Goal: Information Seeking & Learning: Stay updated

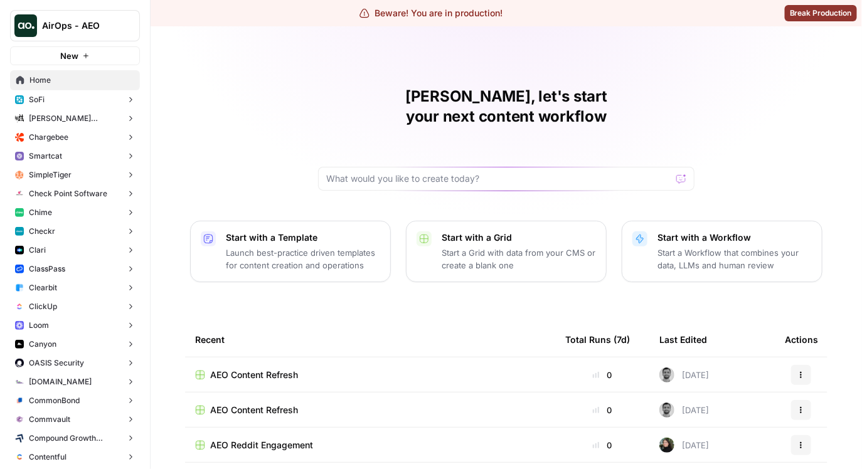
click at [237, 369] on span "AEO Content Refresh" at bounding box center [254, 375] width 88 height 13
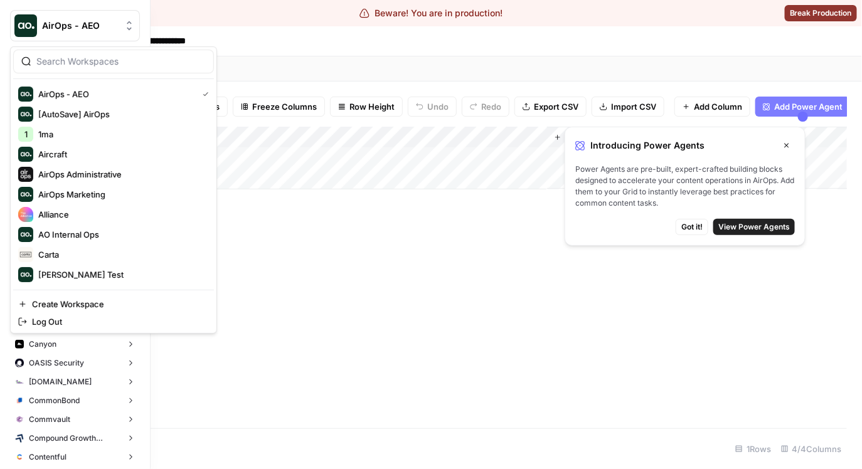
click at [34, 29] on img "Workspace: AirOps - AEO" at bounding box center [25, 25] width 23 height 23
click at [110, 112] on span "[AutoSave] AirOps" at bounding box center [121, 114] width 166 height 13
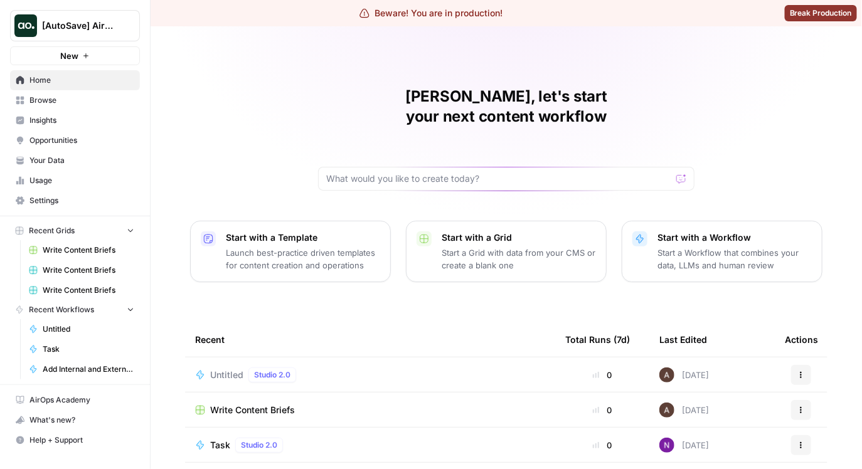
click at [213, 68] on div "[PERSON_NAME], let's start your next content workflow Start with a Template Lau…" at bounding box center [506, 324] width 711 height 597
click at [68, 135] on span "Opportunities" at bounding box center [81, 140] width 105 height 11
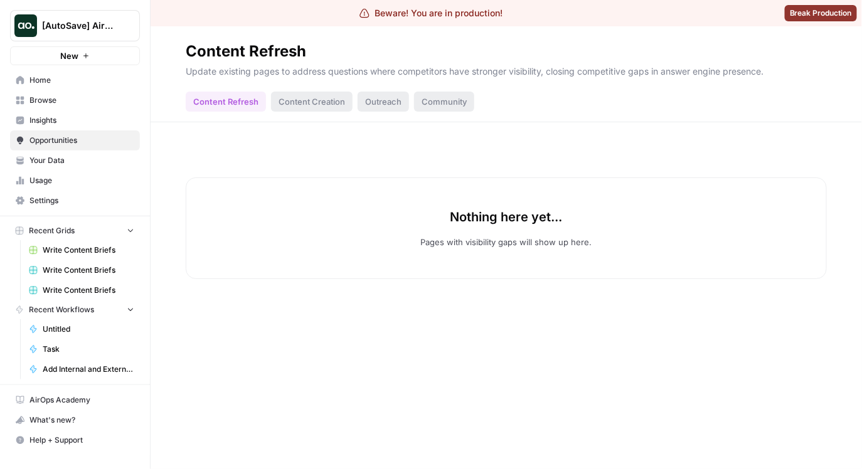
click at [78, 281] on link "Write Content Briefs" at bounding box center [81, 290] width 117 height 20
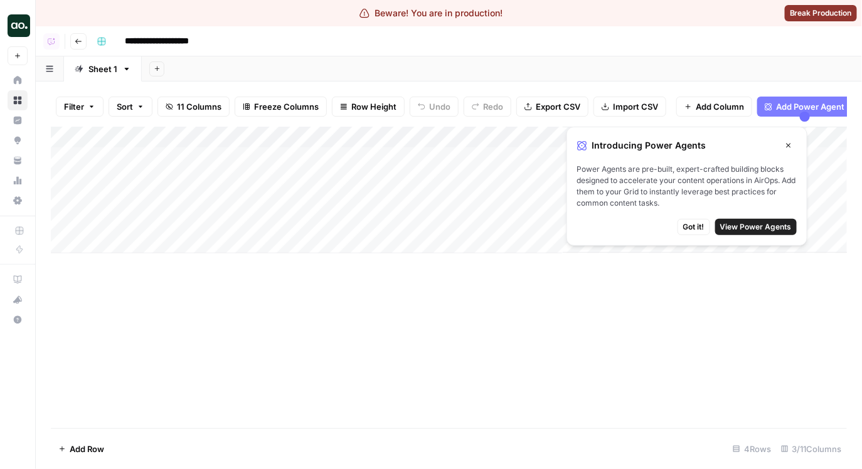
click at [789, 146] on icon "button" at bounding box center [789, 146] width 8 height 8
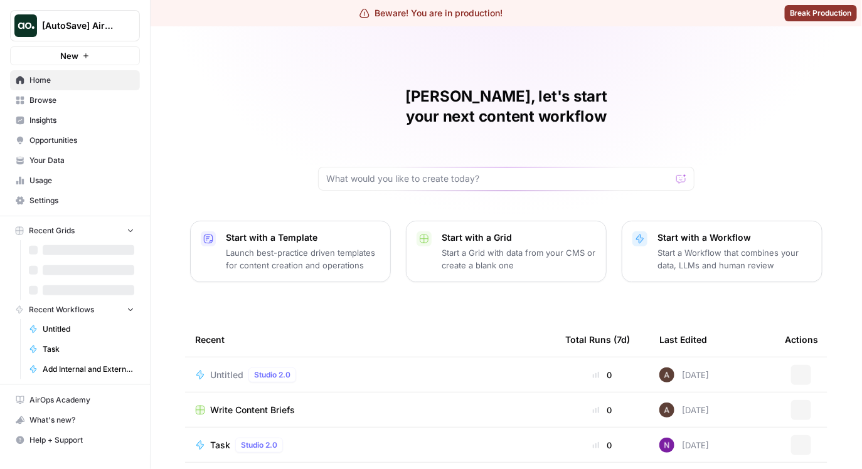
click at [672, 36] on div "[PERSON_NAME], let's start your next content workflow Start with a Template Lau…" at bounding box center [506, 324] width 711 height 597
click at [663, 48] on div "[PERSON_NAME], let's start your next content workflow Start with a Template Lau…" at bounding box center [506, 324] width 711 height 597
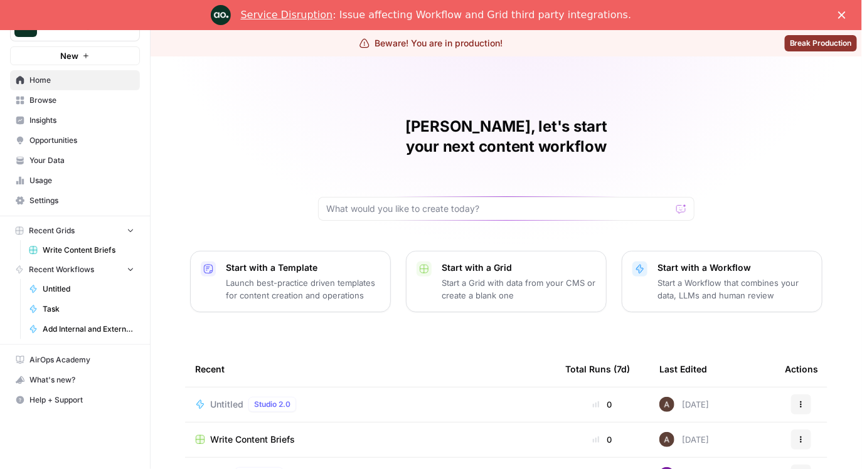
click at [232, 132] on div "[PERSON_NAME], let's start your next content workflow Start with a Template Lau…" at bounding box center [506, 354] width 711 height 597
drag, startPoint x: 482, startPoint y: 10, endPoint x: 522, endPoint y: 9, distance: 40.1
click at [522, 9] on div "Service Disruption : Issue affecting Workflow and Grid third party integrations." at bounding box center [436, 15] width 391 height 13
click at [533, 12] on div "Service Disruption : Issue affecting Workflow and Grid third party integrations." at bounding box center [436, 15] width 391 height 13
drag, startPoint x: 540, startPoint y: 13, endPoint x: 423, endPoint y: 13, distance: 116.7
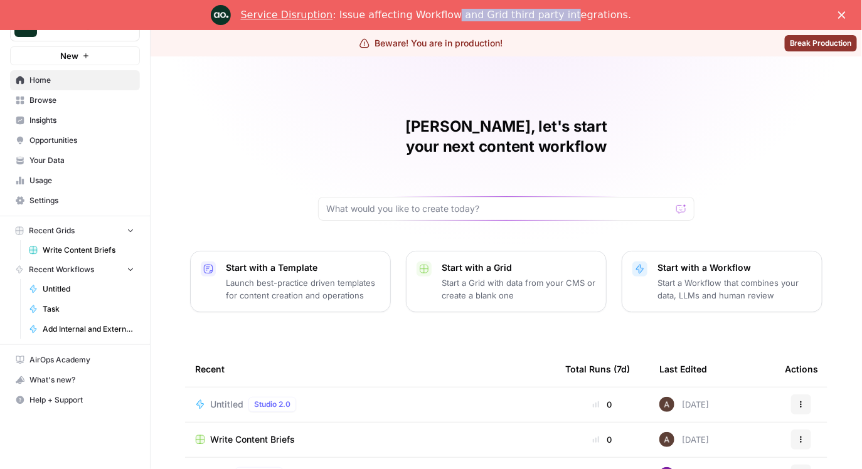
click at [445, 12] on div "Service Disruption : Issue affecting Workflow and Grid third party integrations." at bounding box center [436, 15] width 391 height 13
click at [410, 14] on div "Service Disruption : Issue affecting Workflow and Grid third party integrations." at bounding box center [436, 15] width 391 height 13
click at [316, 18] on link "Service Disruption" at bounding box center [287, 15] width 92 height 12
